Goal: Check status: Check status

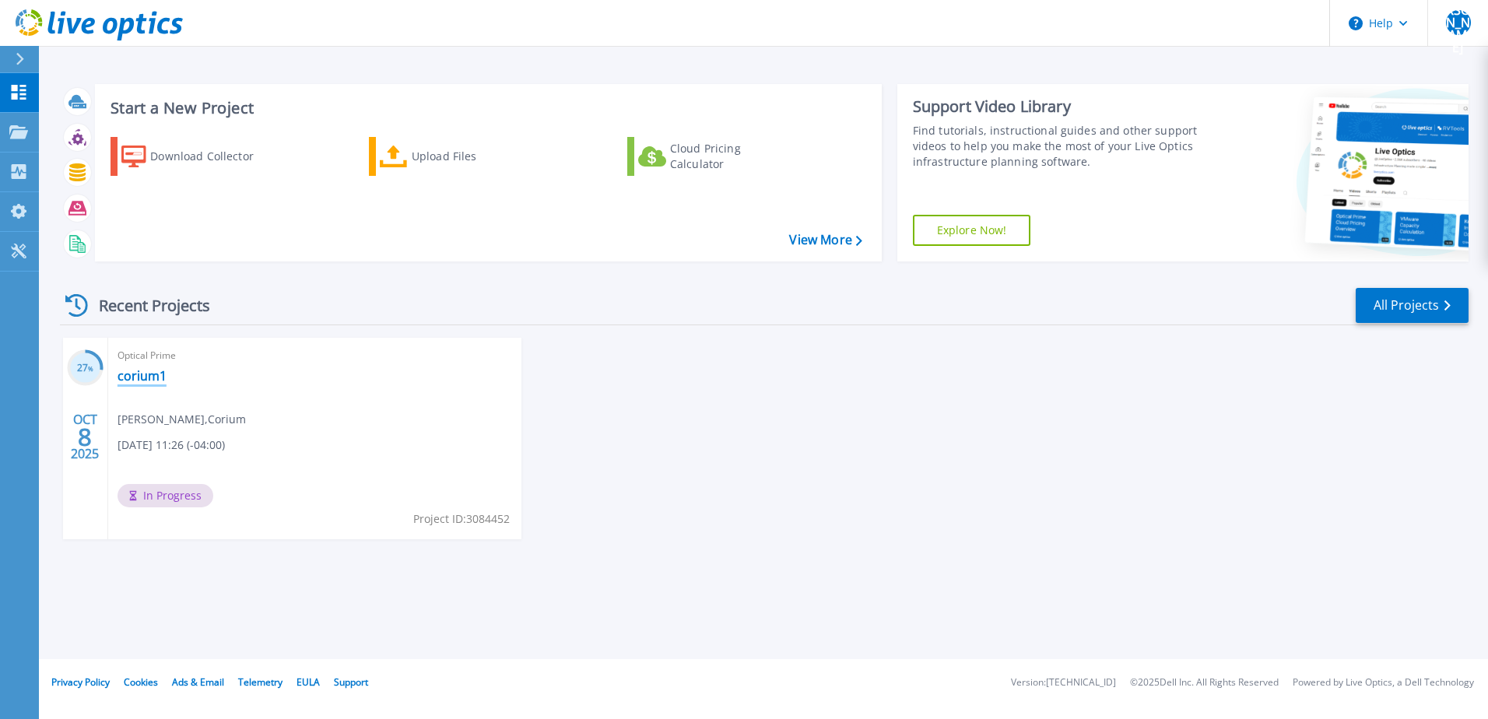
click at [142, 376] on link "corium1" at bounding box center [142, 376] width 49 height 16
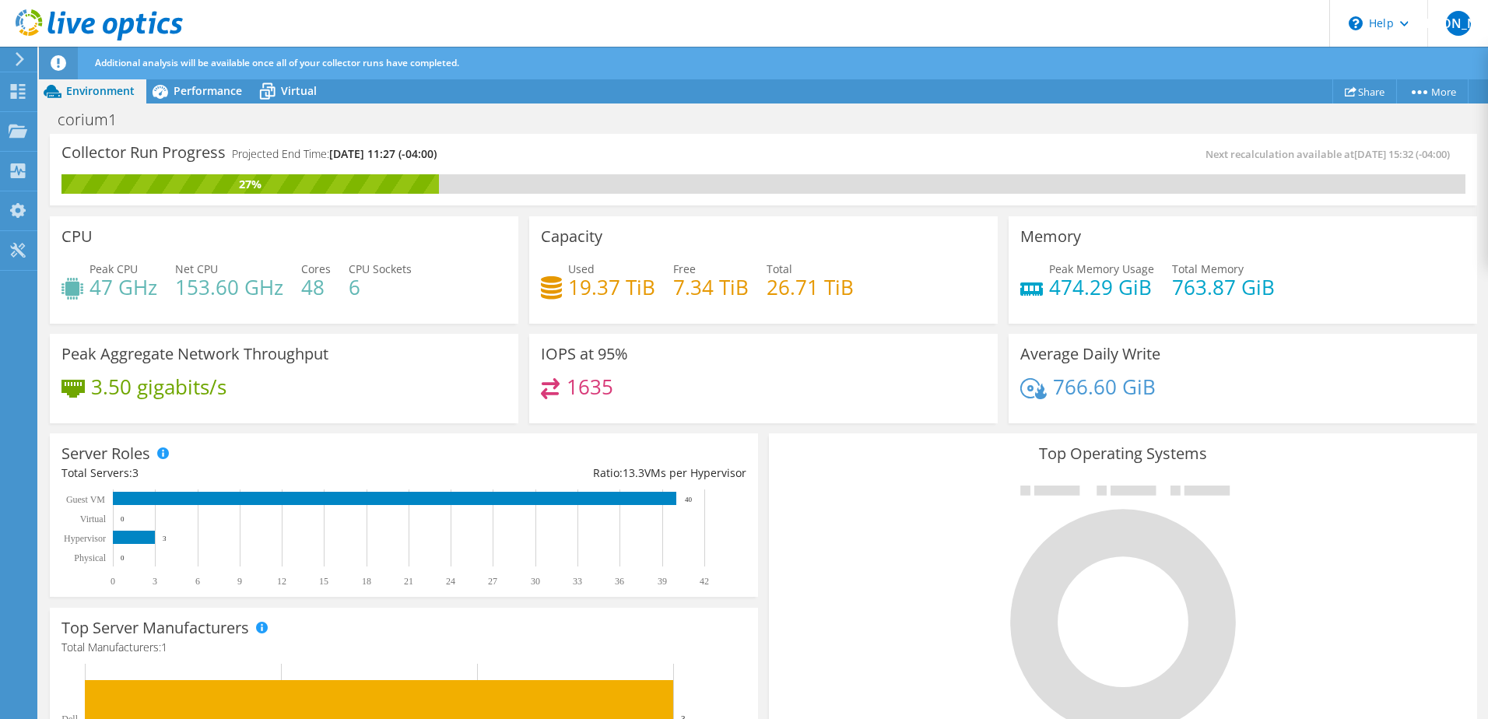
scroll to position [455, 0]
click at [251, 356] on h3 "Peak Aggregate Network Throughput" at bounding box center [194, 354] width 267 height 17
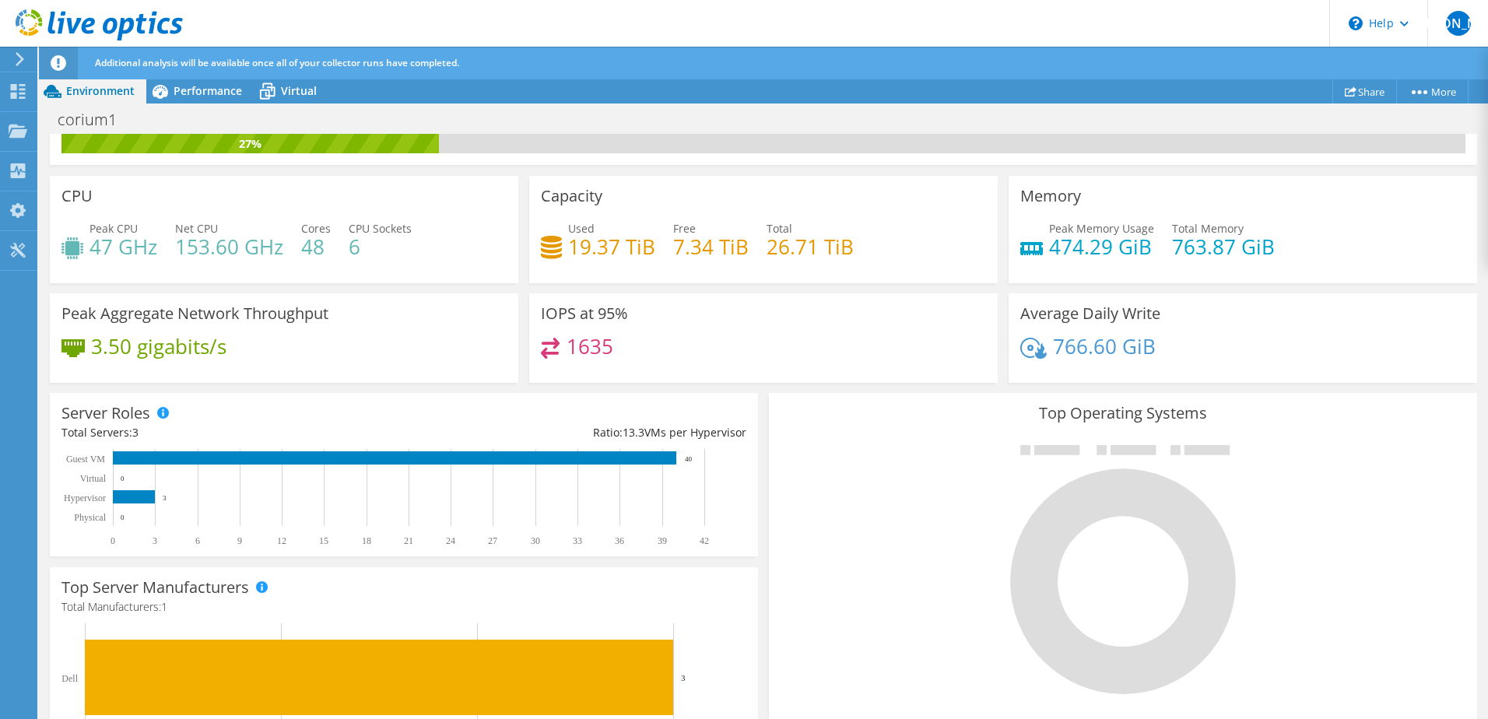
scroll to position [0, 0]
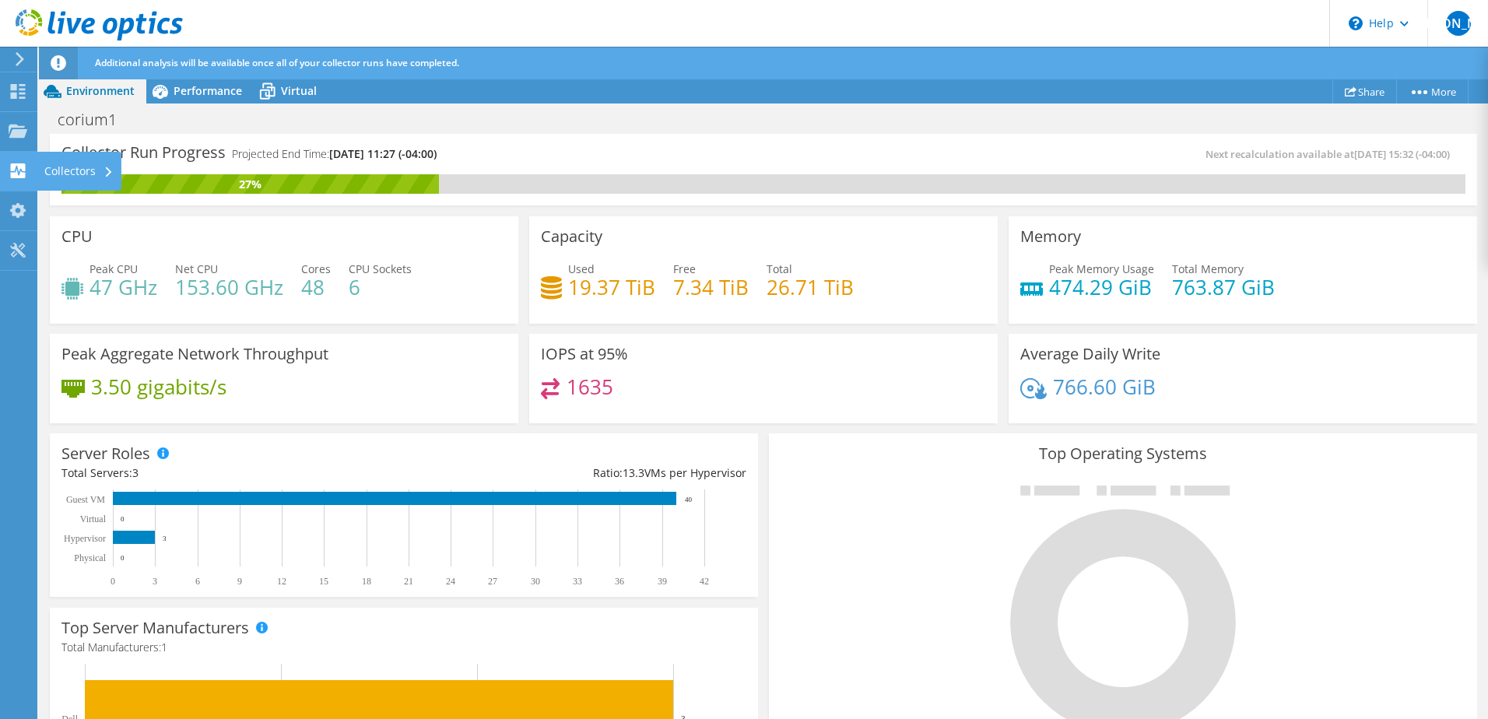
click at [17, 180] on div at bounding box center [18, 172] width 19 height 17
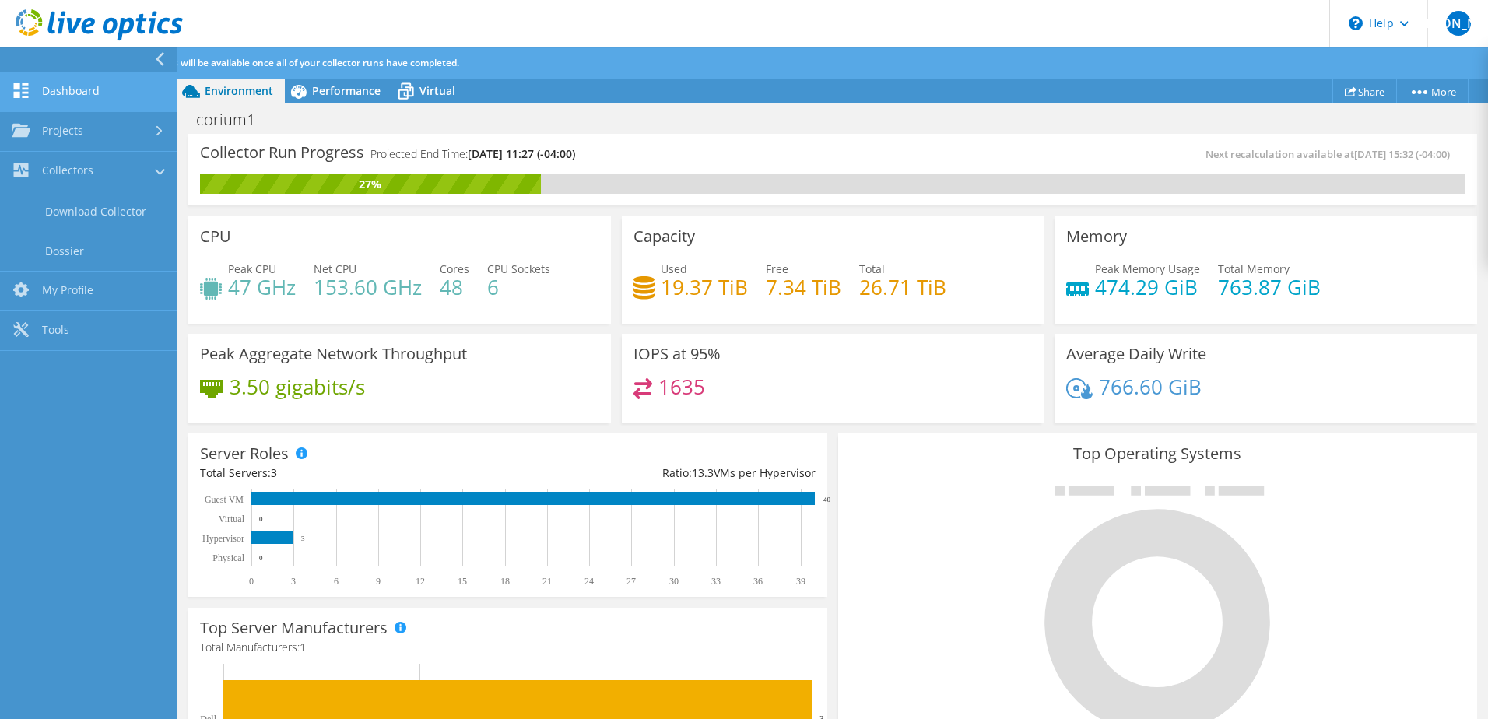
click at [68, 99] on link "Dashboard" at bounding box center [88, 92] width 177 height 40
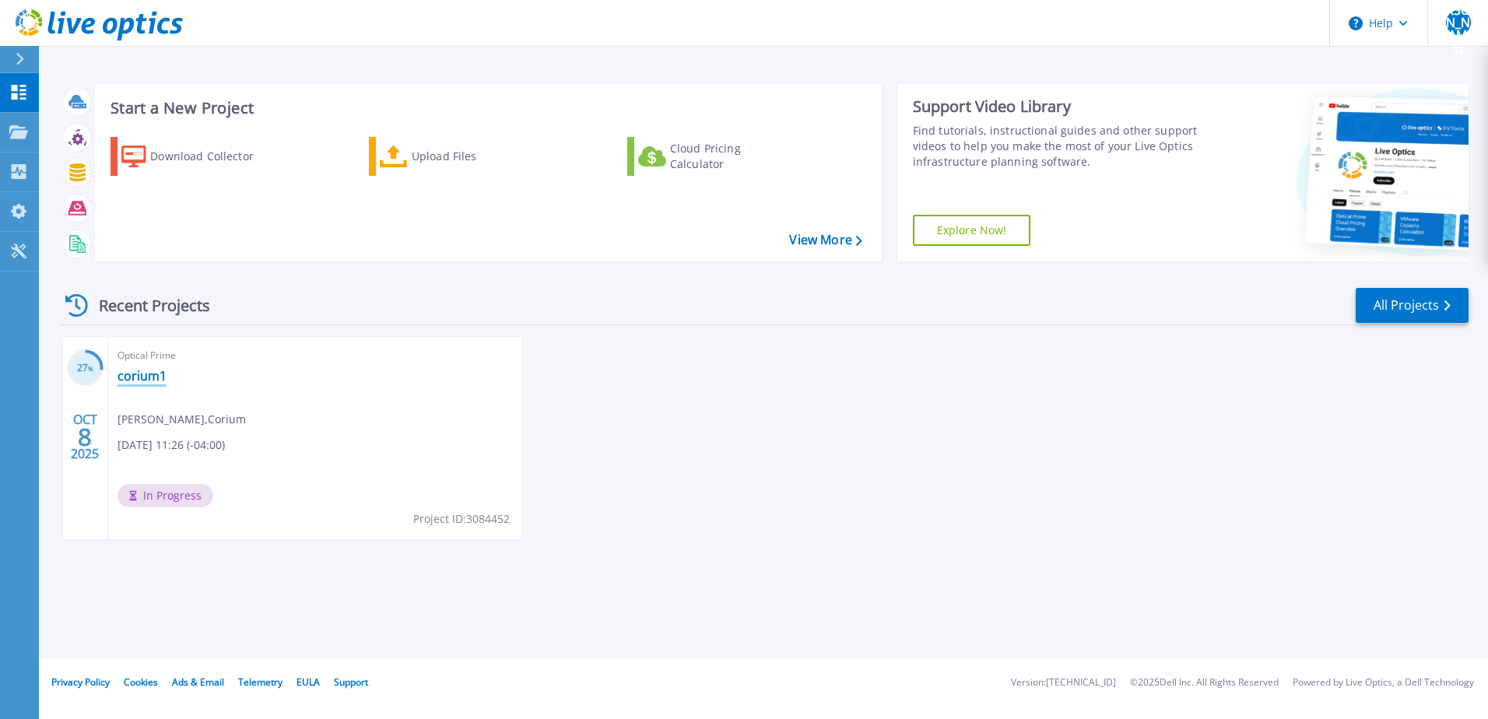
click at [137, 372] on link "corium1" at bounding box center [142, 376] width 49 height 16
